Goal: Task Accomplishment & Management: Manage account settings

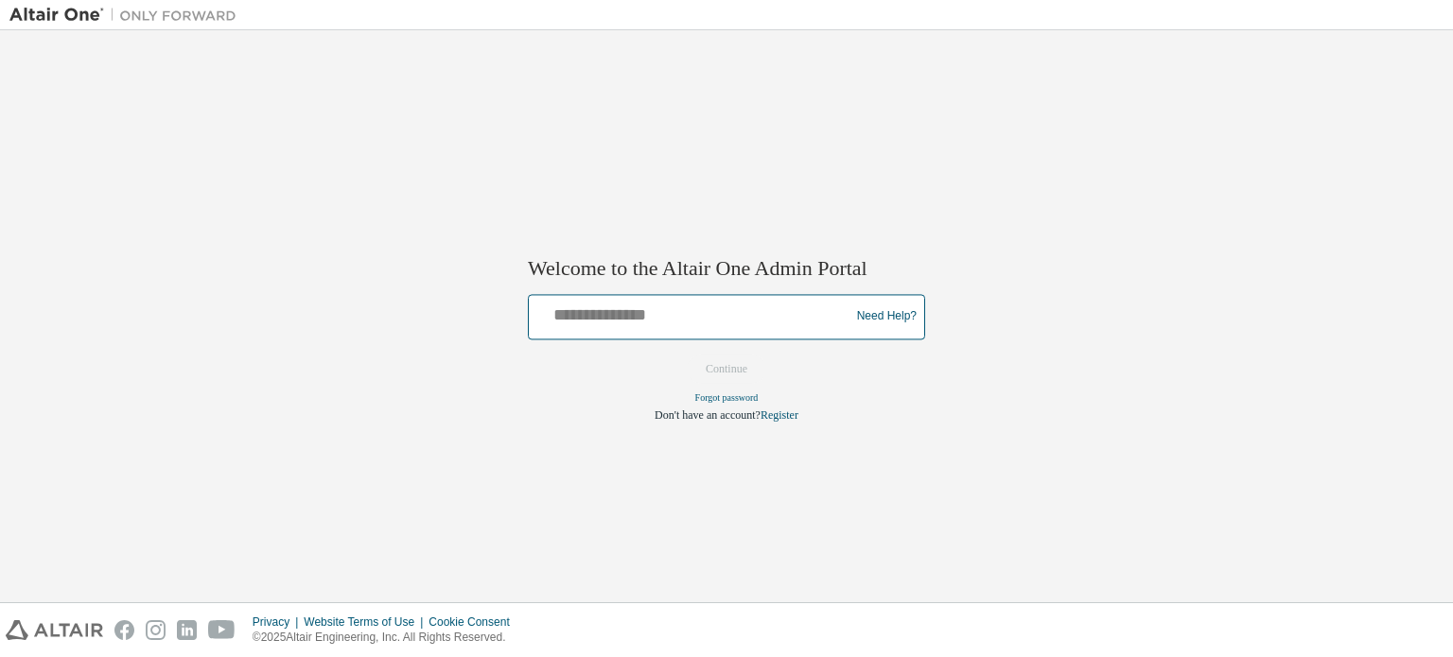
click at [708, 300] on input "text" at bounding box center [691, 312] width 311 height 27
type input "**********"
click at [737, 374] on button "Continue" at bounding box center [726, 369] width 81 height 28
click at [719, 367] on button "Continue" at bounding box center [726, 369] width 81 height 28
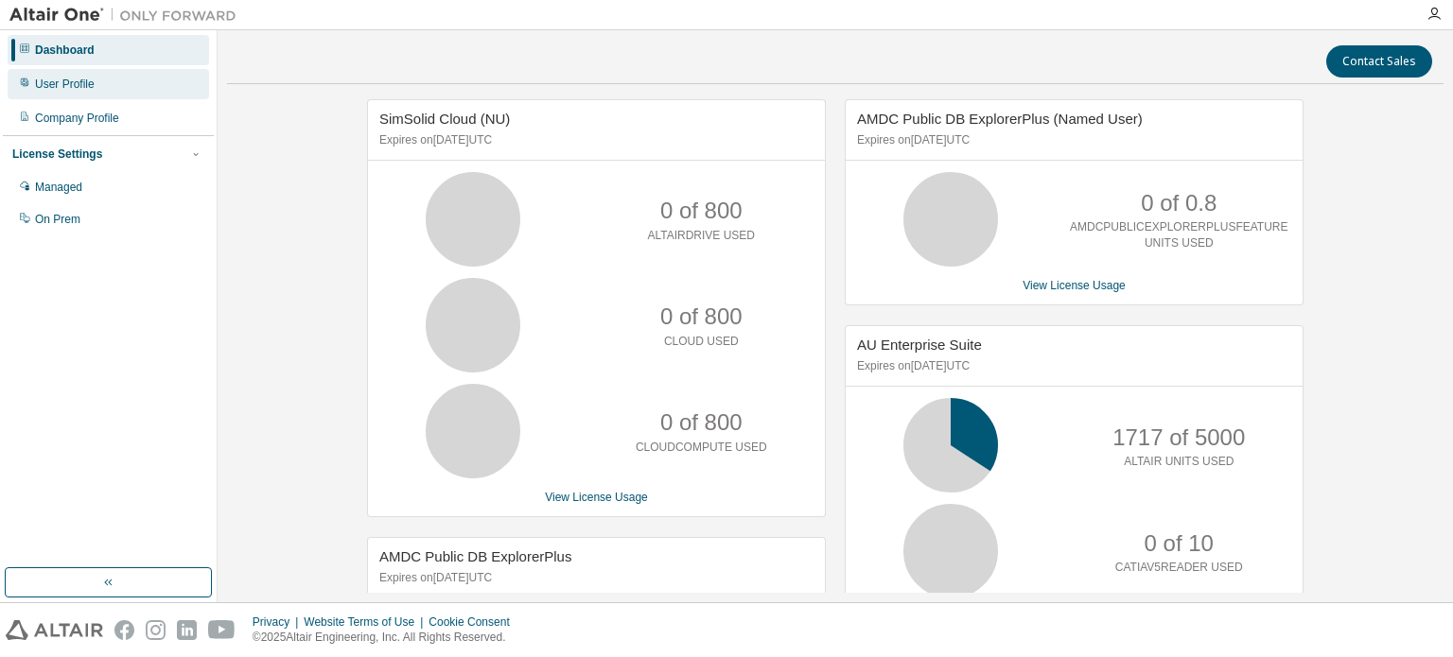
click at [114, 83] on div "User Profile" at bounding box center [108, 84] width 201 height 30
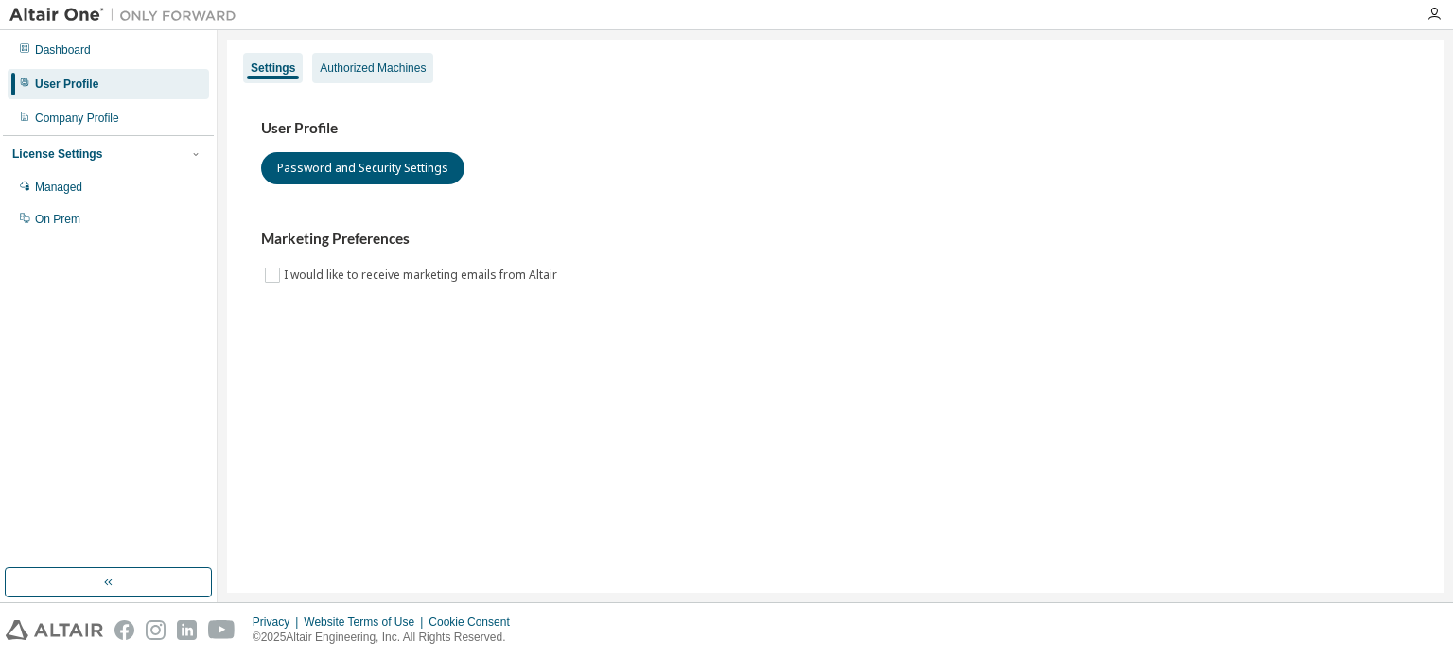
click at [363, 79] on div "Authorized Machines" at bounding box center [372, 68] width 121 height 30
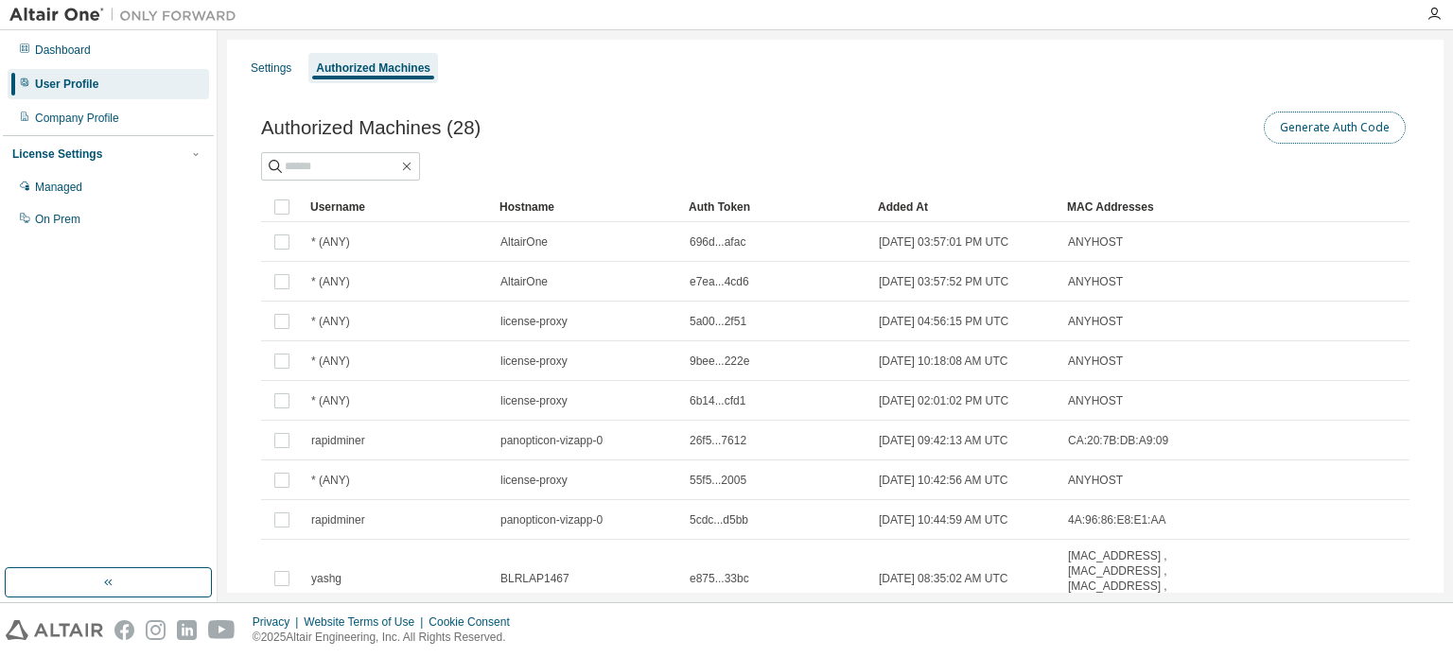
click at [1294, 140] on button "Generate Auth Code" at bounding box center [1335, 128] width 142 height 32
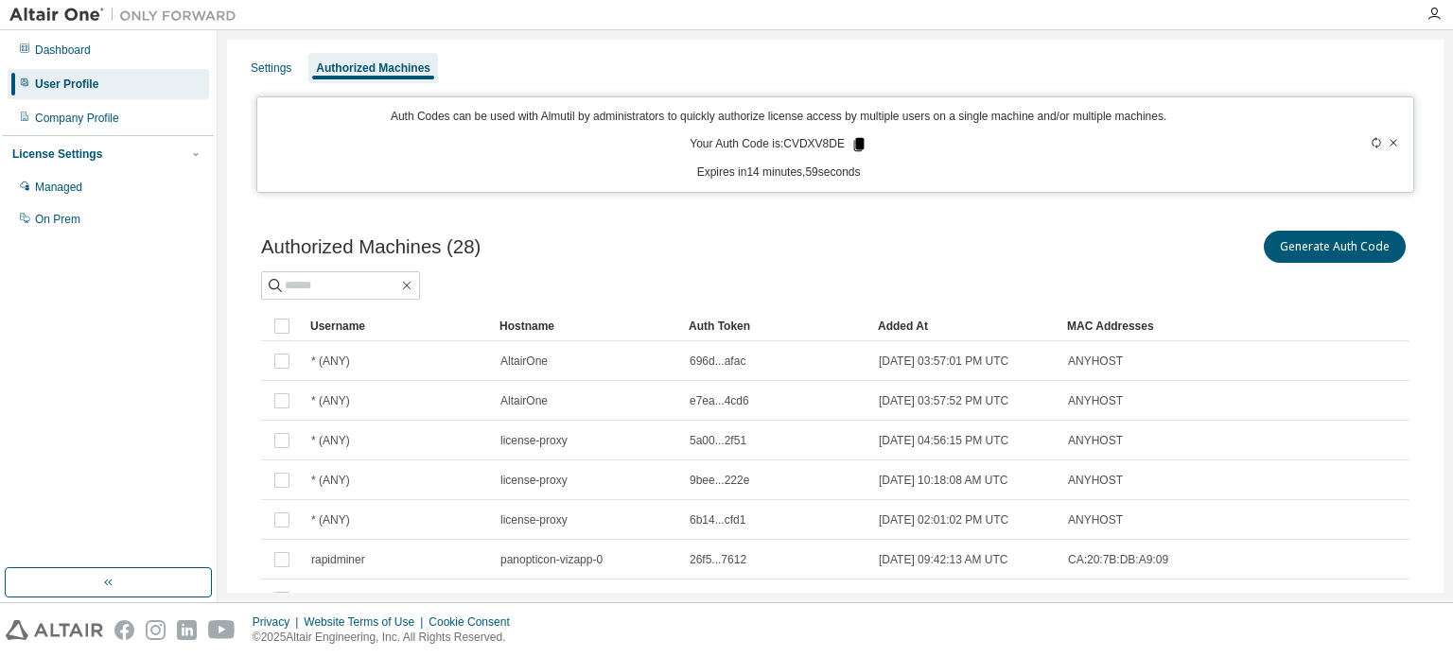
click at [854, 141] on icon at bounding box center [859, 144] width 10 height 13
